Goal: Task Accomplishment & Management: Manage account settings

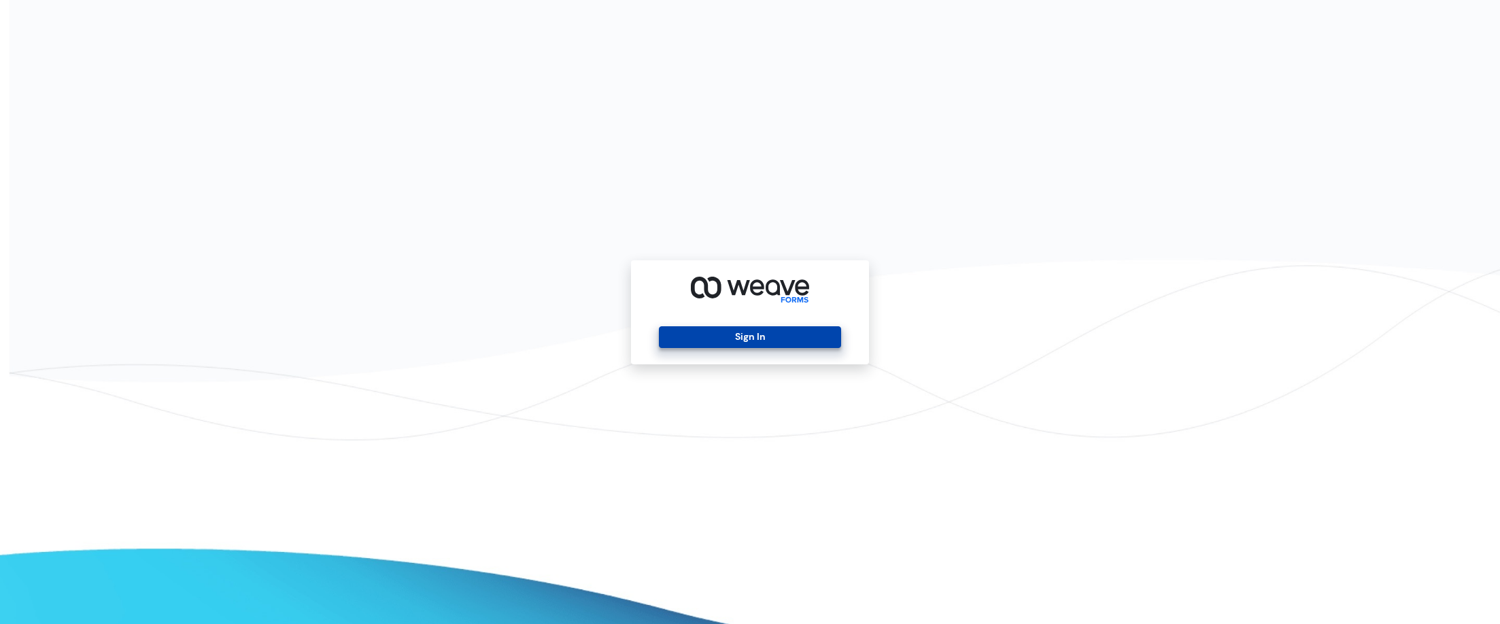
click at [730, 340] on button "Sign In" at bounding box center [750, 337] width 182 height 22
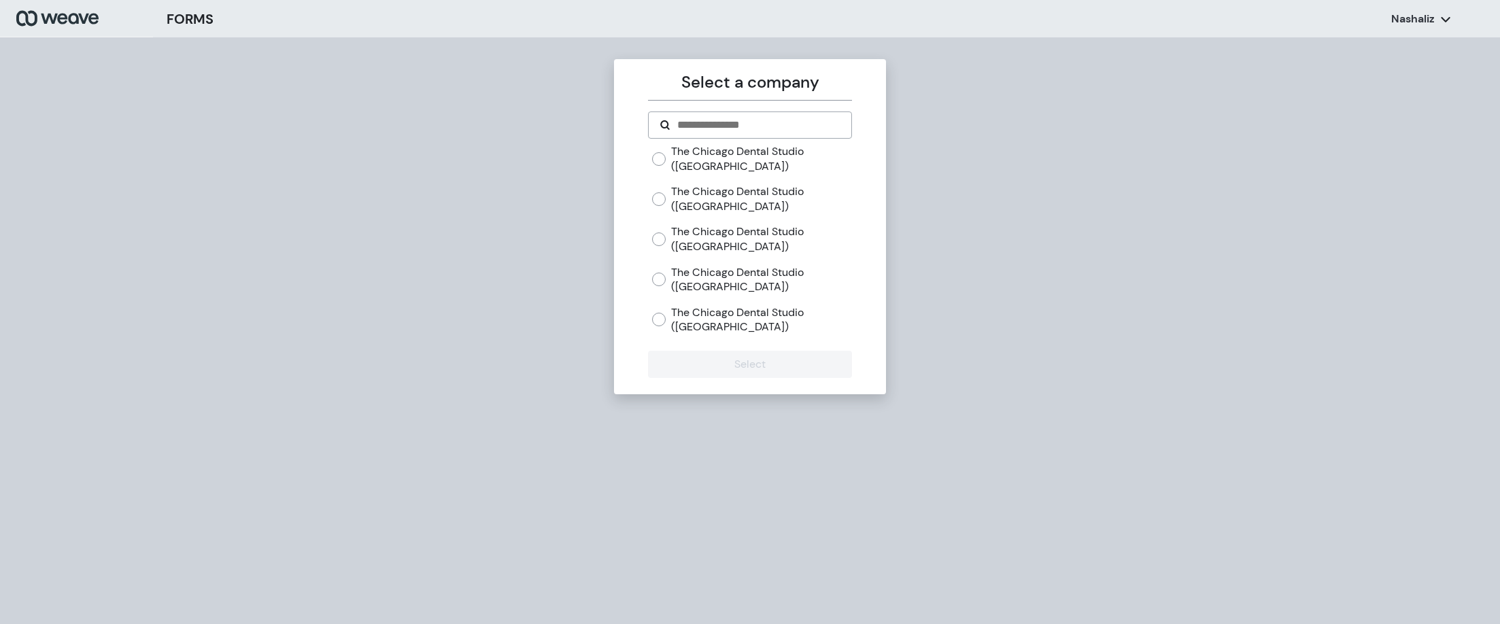
click at [691, 241] on label "The Chicago Dental Studio ([GEOGRAPHIC_DATA])" at bounding box center [761, 238] width 180 height 29
click at [756, 367] on button "Select" at bounding box center [749, 364] width 203 height 27
